Goal: Task Accomplishment & Management: Complete application form

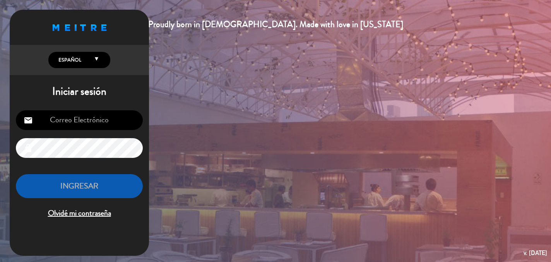
click at [67, 123] on input "email" at bounding box center [79, 120] width 127 height 20
type input "[EMAIL_ADDRESS][DOMAIN_NAME]"
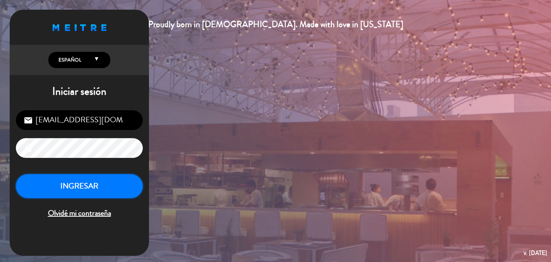
click at [100, 181] on button "INGRESAR" at bounding box center [79, 186] width 127 height 24
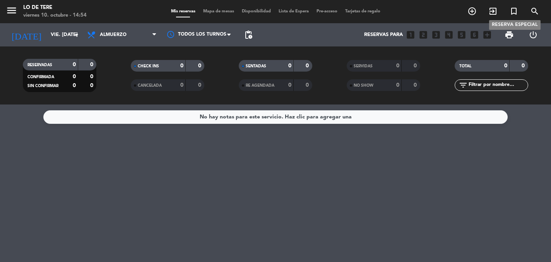
click at [516, 12] on icon "turned_in_not" at bounding box center [513, 11] width 9 height 9
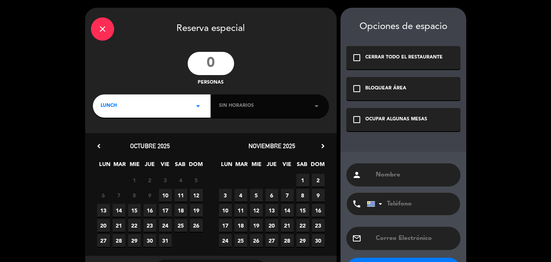
click at [219, 65] on input "number" at bounding box center [211, 63] width 46 height 23
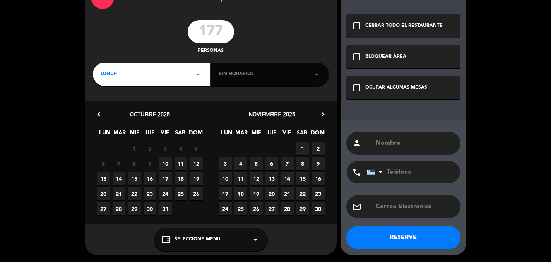
scroll to position [32, 0]
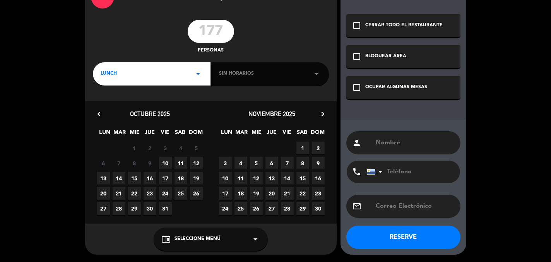
type input "177"
click at [320, 115] on icon "chevron_right" at bounding box center [323, 114] width 8 height 8
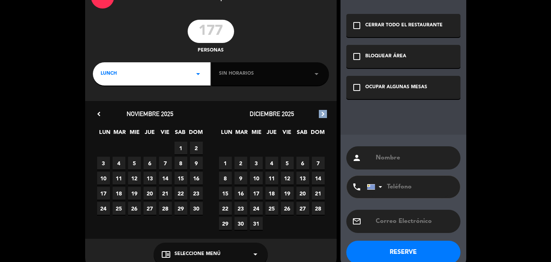
click at [320, 115] on icon "chevron_right" at bounding box center [323, 114] width 8 height 8
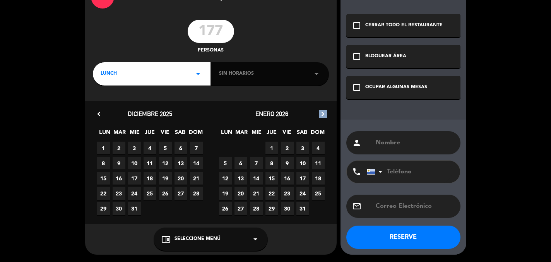
click at [320, 115] on icon "chevron_right" at bounding box center [323, 114] width 8 height 8
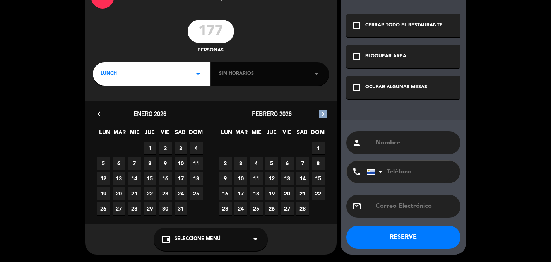
click at [320, 115] on icon "chevron_right" at bounding box center [323, 114] width 8 height 8
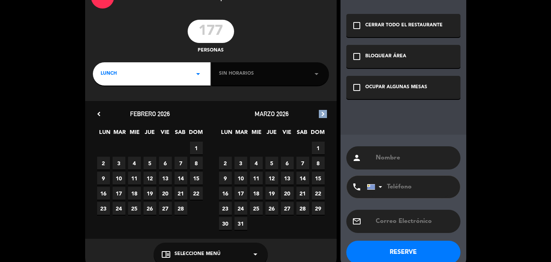
click at [320, 115] on icon "chevron_right" at bounding box center [323, 114] width 8 height 8
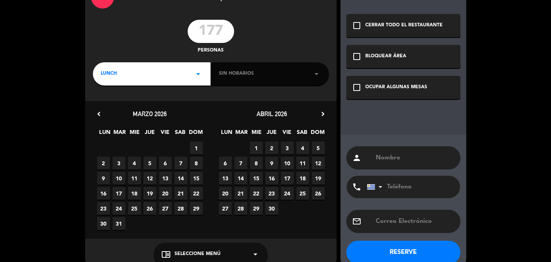
click at [289, 163] on span "10" at bounding box center [287, 163] width 13 height 13
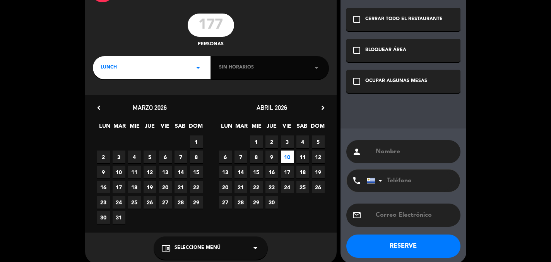
scroll to position [39, 0]
click at [169, 67] on div "LUNCH arrow_drop_down" at bounding box center [152, 67] width 118 height 23
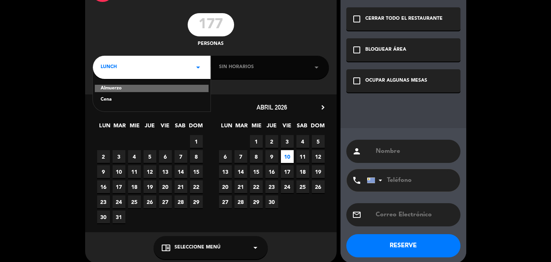
click at [163, 88] on div "Almuerzo" at bounding box center [152, 89] width 114 height 8
click at [239, 68] on span "Sin horarios" at bounding box center [236, 67] width 35 height 8
click at [284, 67] on div "Sin horarios arrow_drop_down" at bounding box center [270, 67] width 118 height 23
click at [317, 65] on icon "arrow_drop_down" at bounding box center [316, 67] width 9 height 9
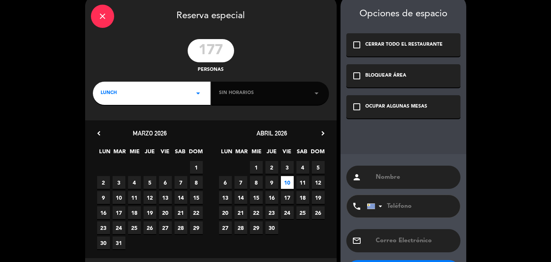
scroll to position [0, 0]
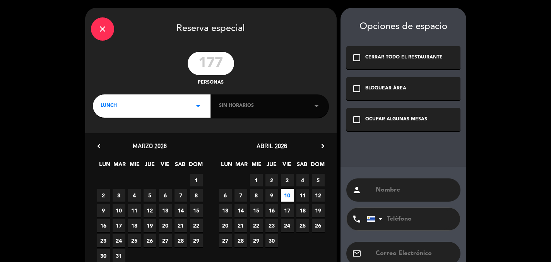
click at [102, 29] on icon "close" at bounding box center [102, 28] width 9 height 9
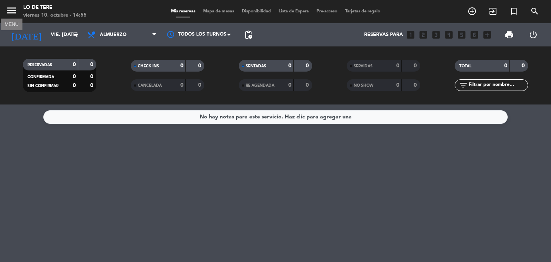
click at [9, 10] on icon "menu" at bounding box center [12, 11] width 12 height 12
